Goal: Understand process/instructions

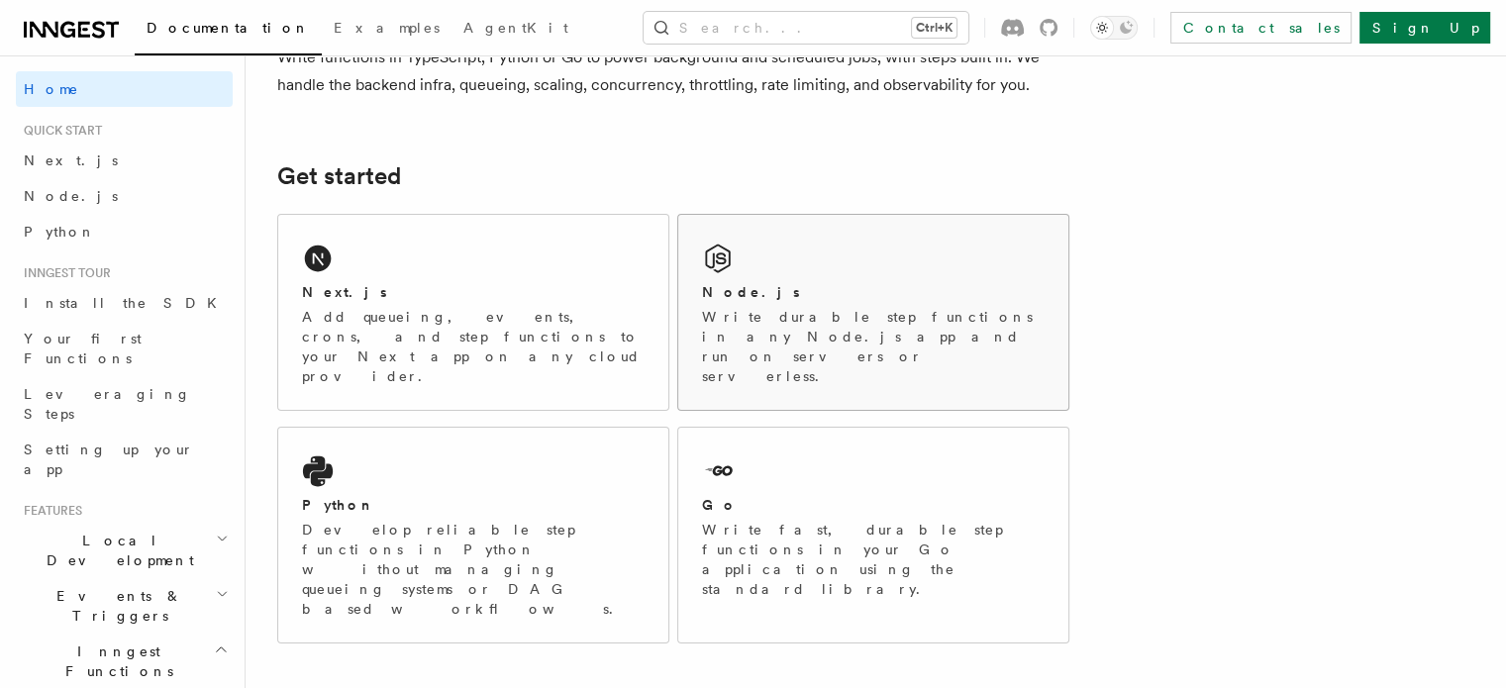
click at [800, 289] on div "Node.js" at bounding box center [873, 292] width 343 height 21
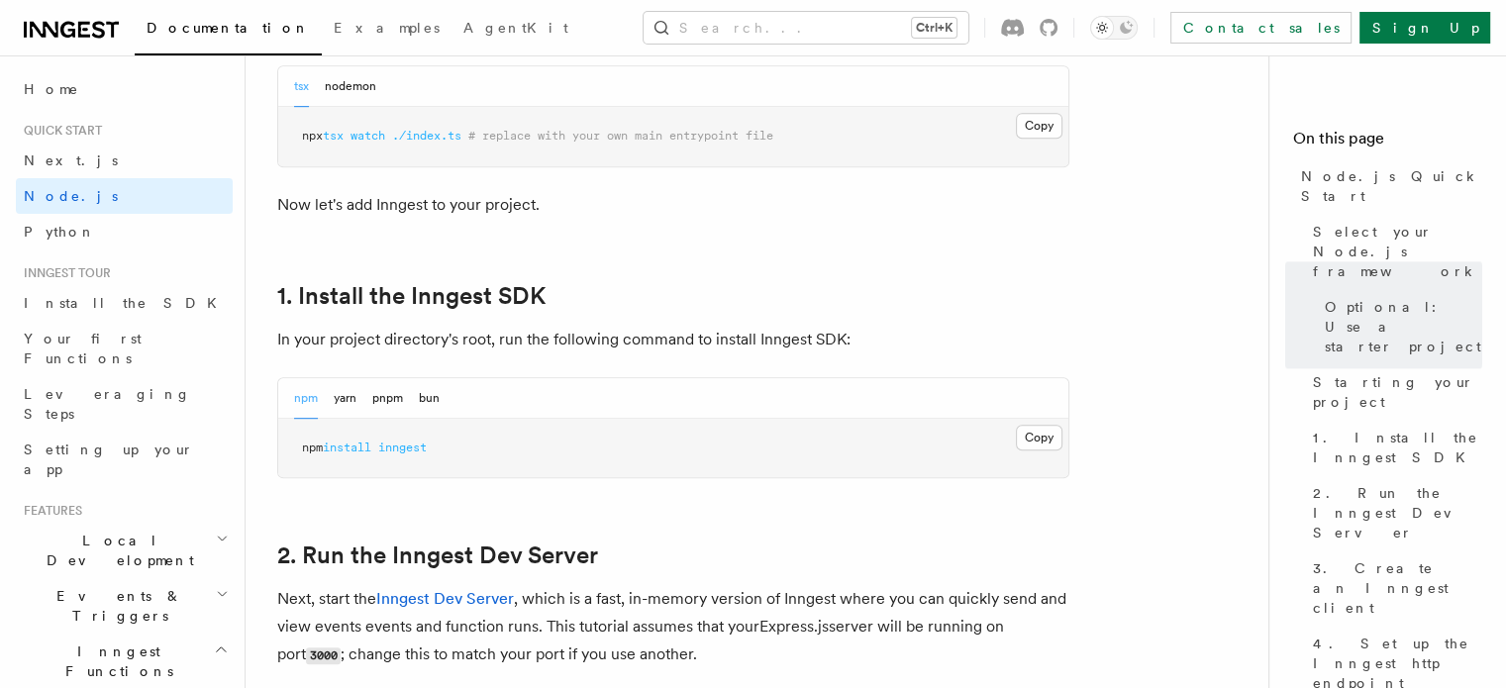
scroll to position [1089, 0]
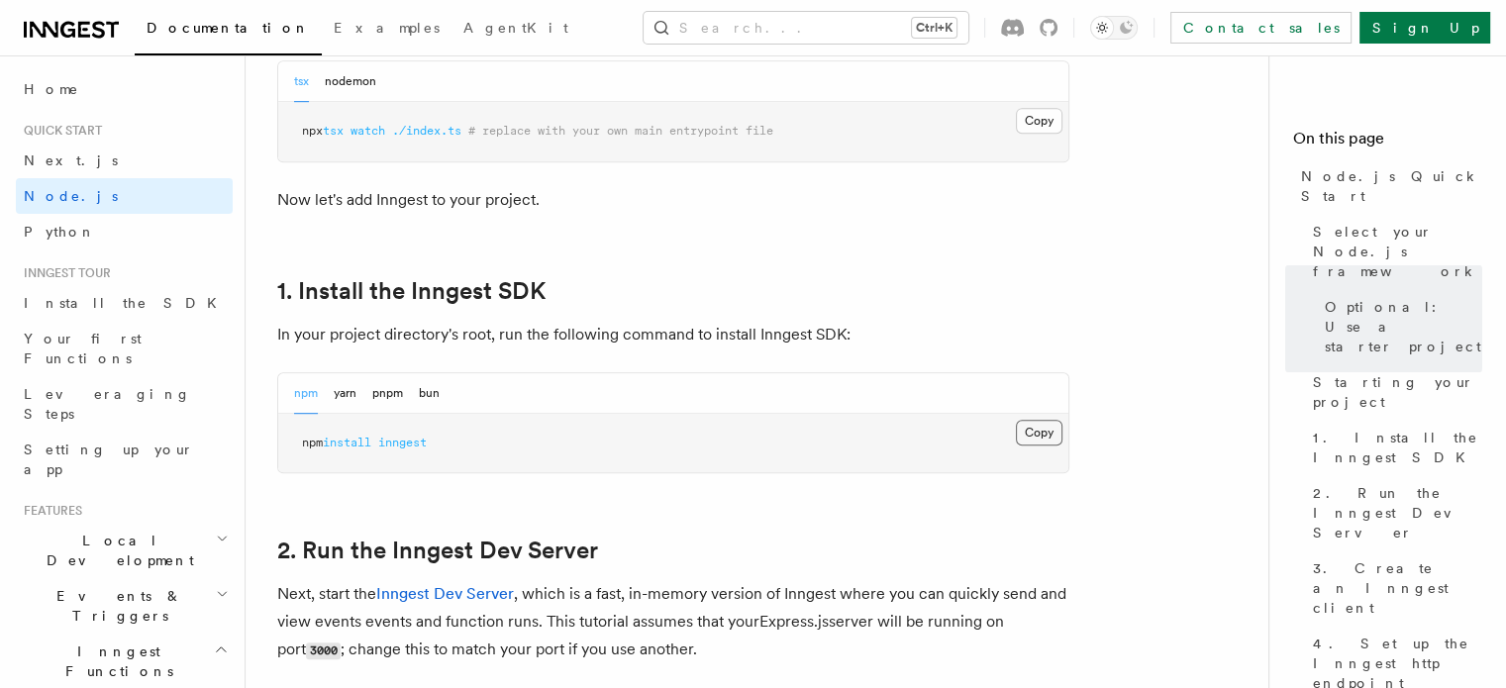
click at [1043, 435] on button "Copy Copied" at bounding box center [1039, 433] width 47 height 26
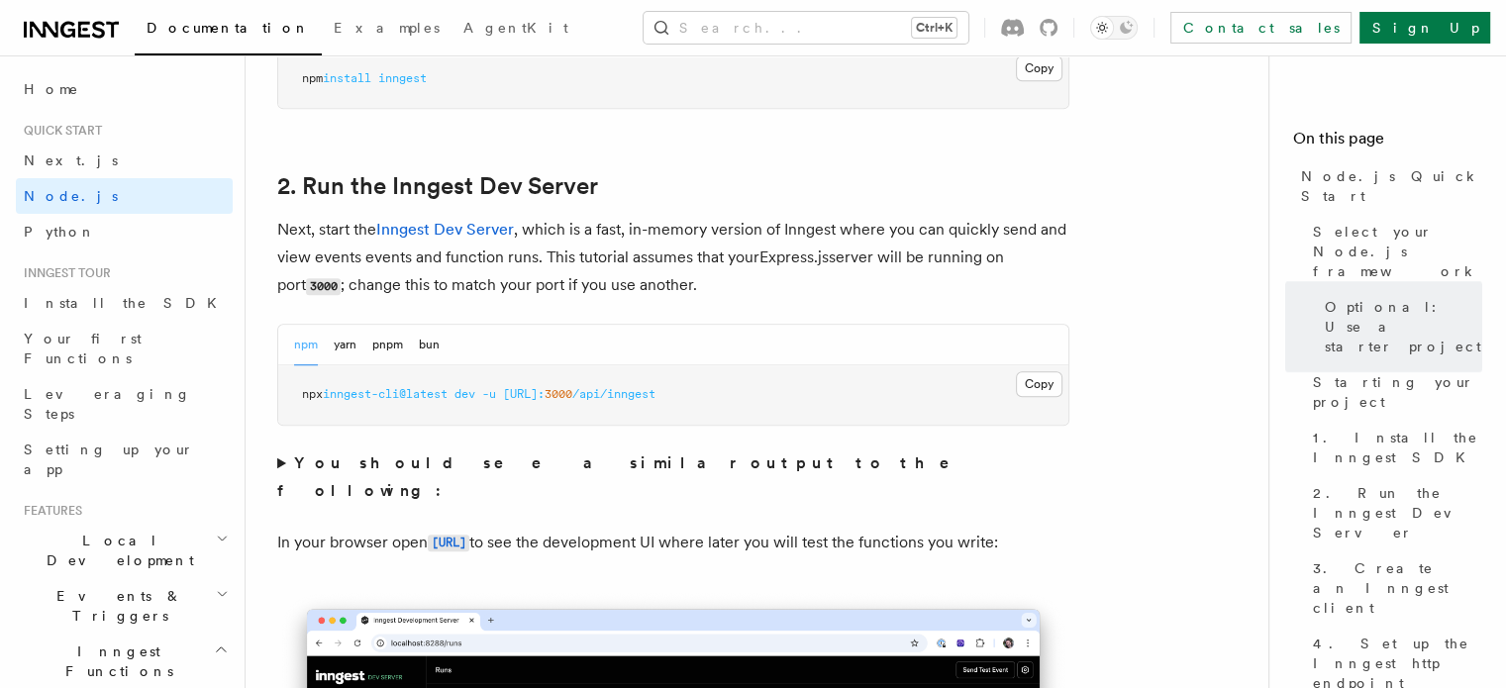
scroll to position [1486, 0]
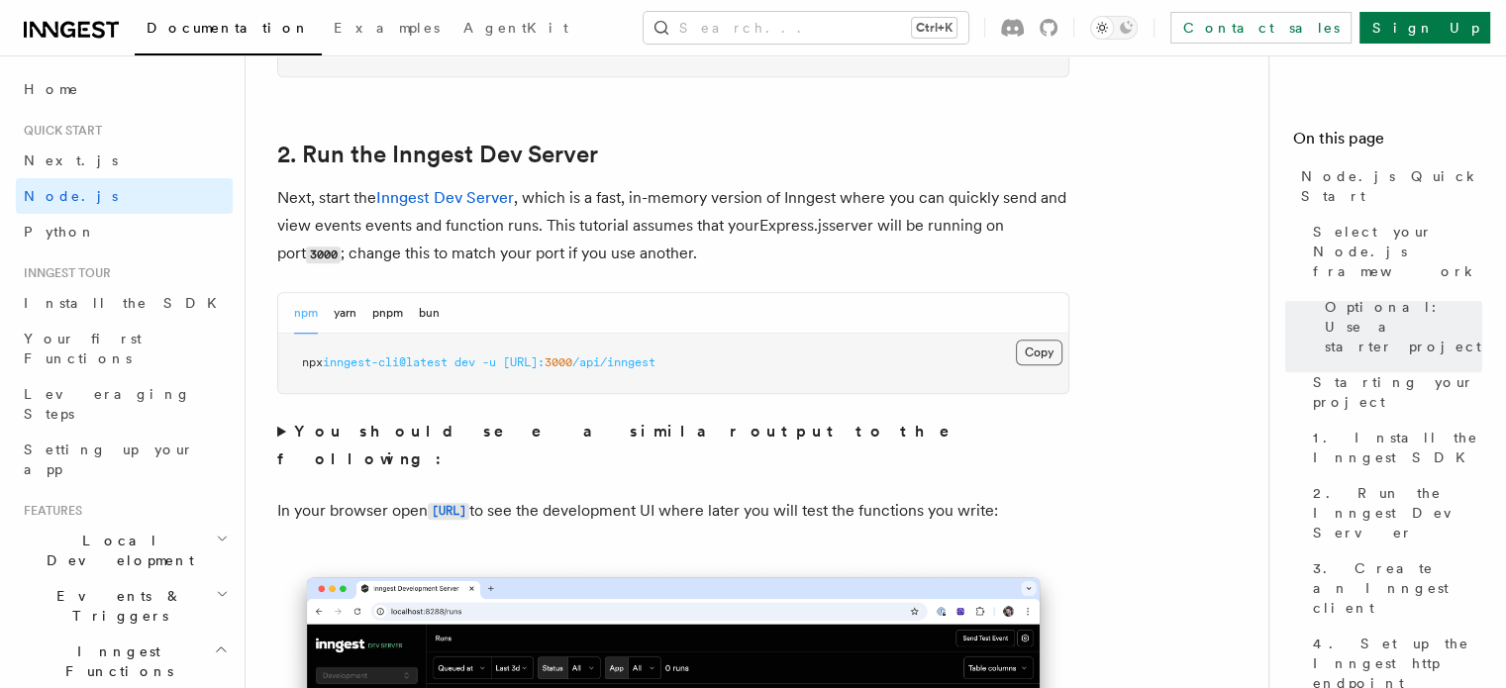
click at [1038, 348] on button "Copy Copied" at bounding box center [1039, 353] width 47 height 26
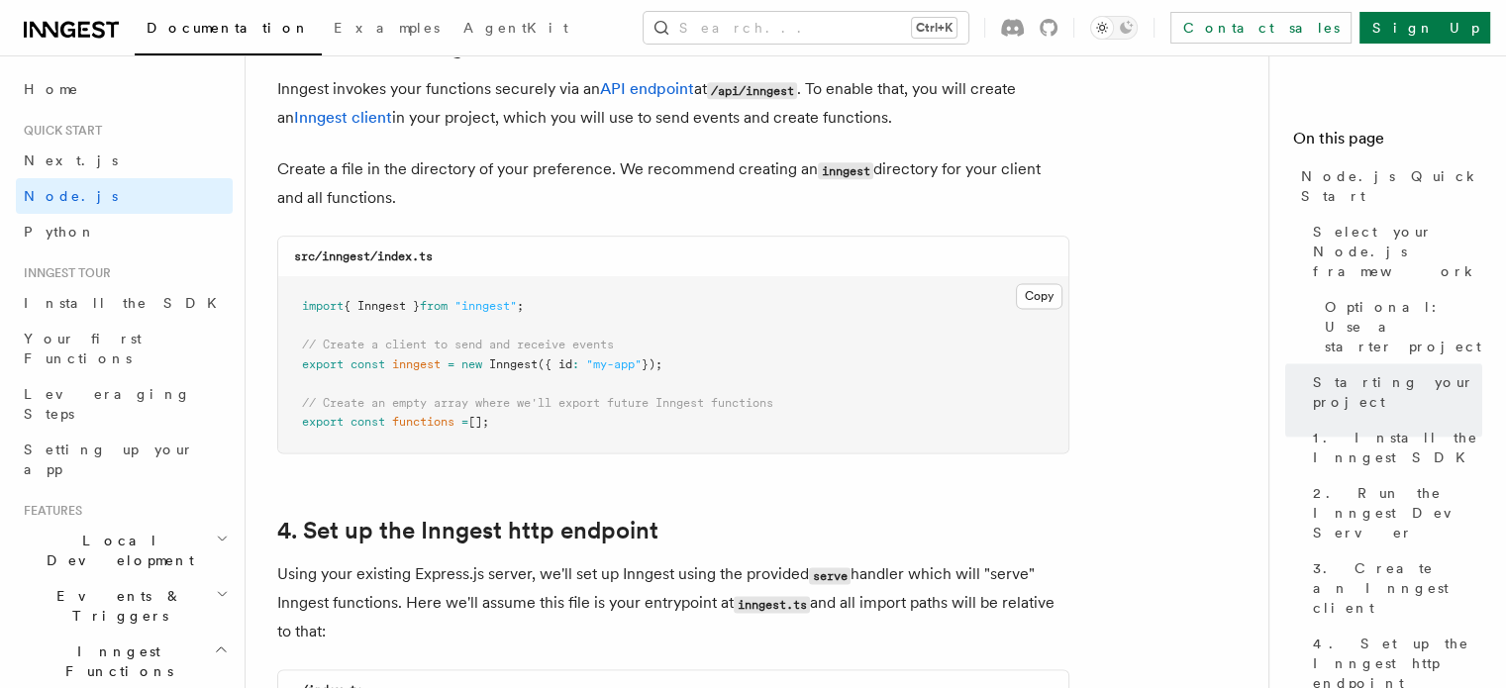
scroll to position [2575, 0]
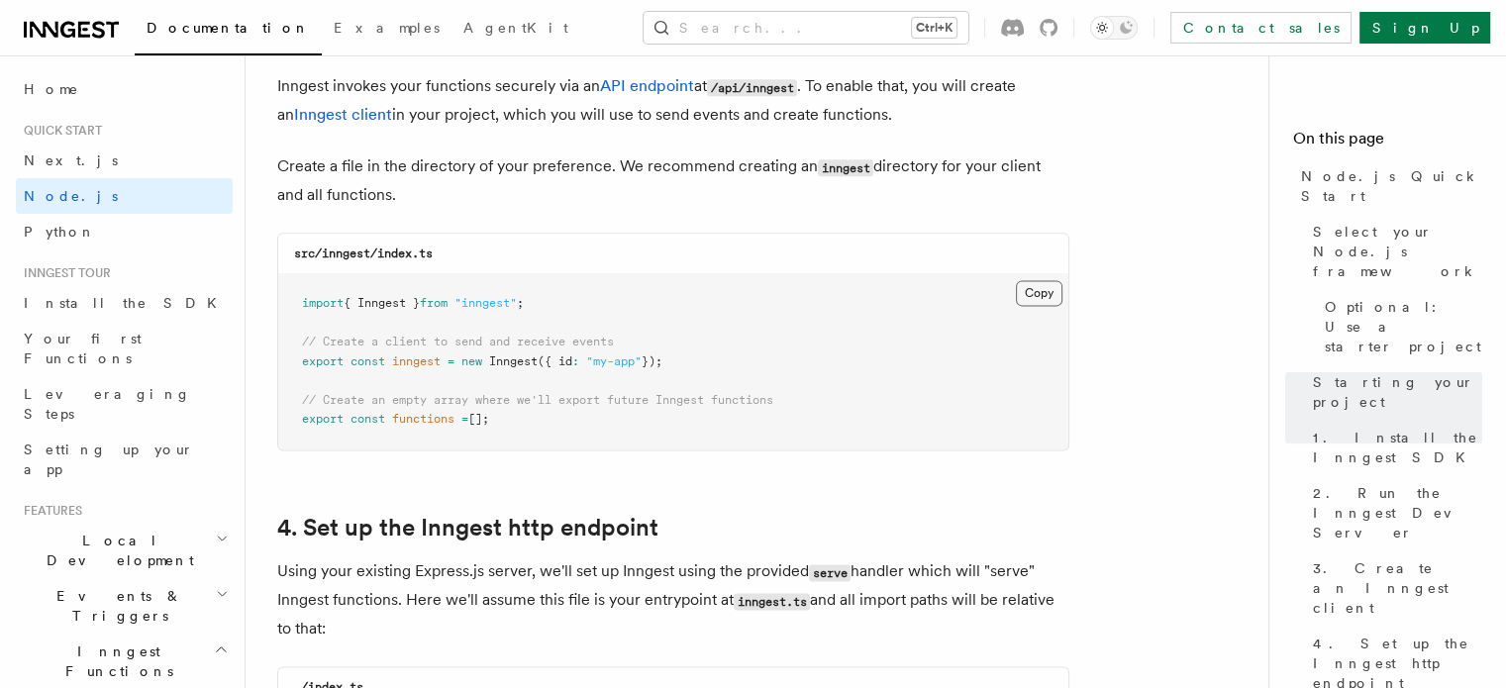
click at [1034, 292] on button "Copy Copied" at bounding box center [1039, 293] width 47 height 26
